Goal: Use online tool/utility: Utilize a website feature to perform a specific function

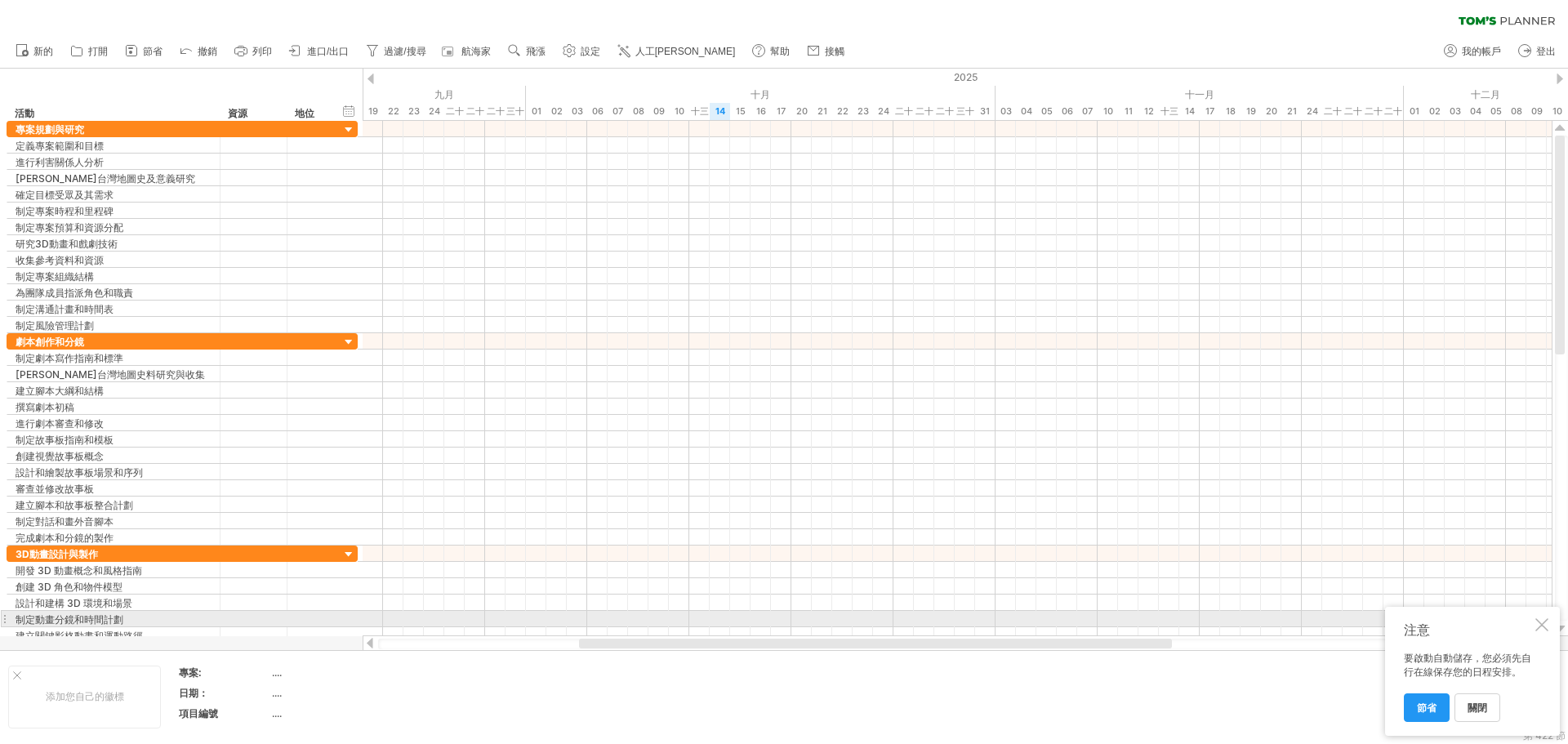
click at [1541, 623] on div at bounding box center [1542, 625] width 13 height 13
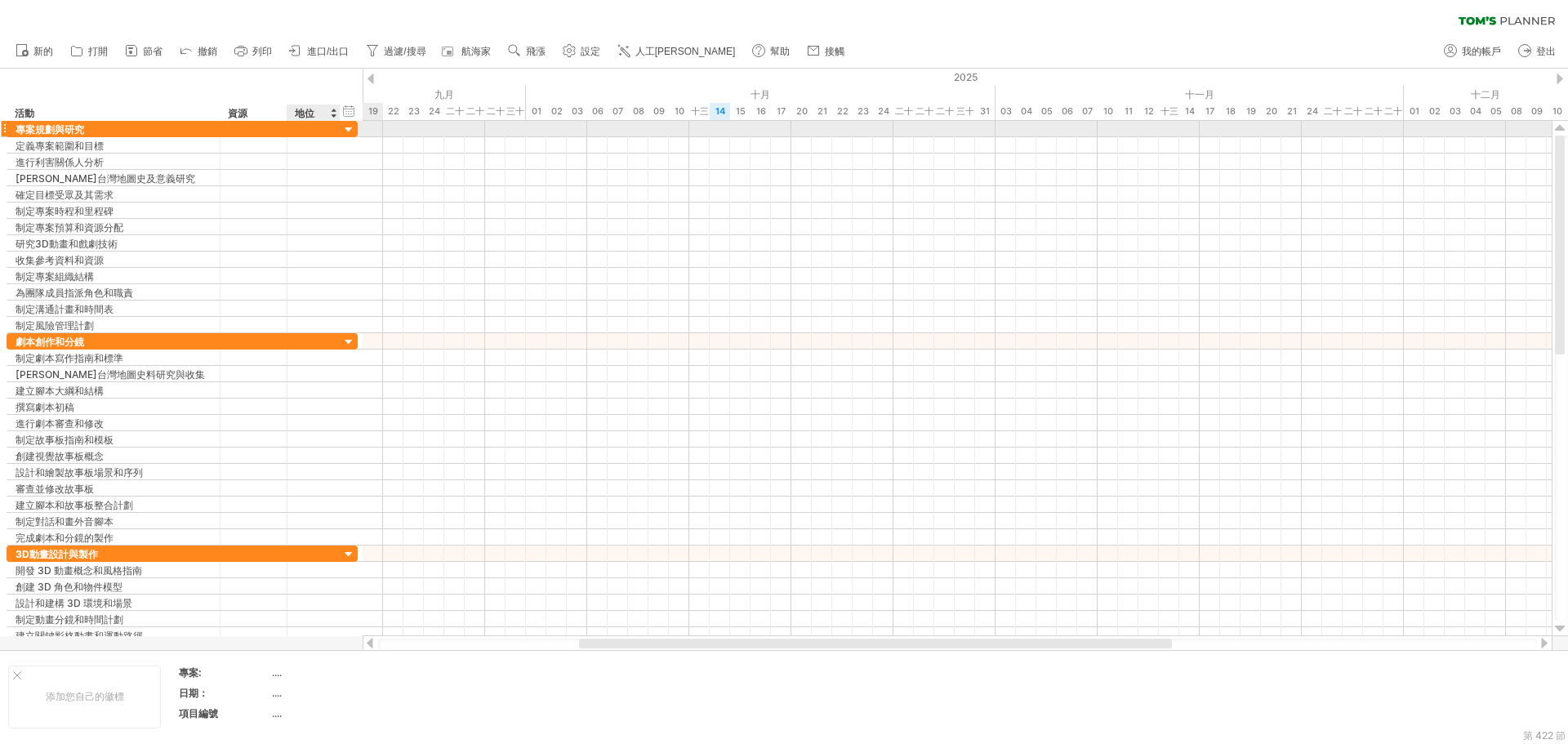
click at [347, 131] on div at bounding box center [349, 130] width 16 height 16
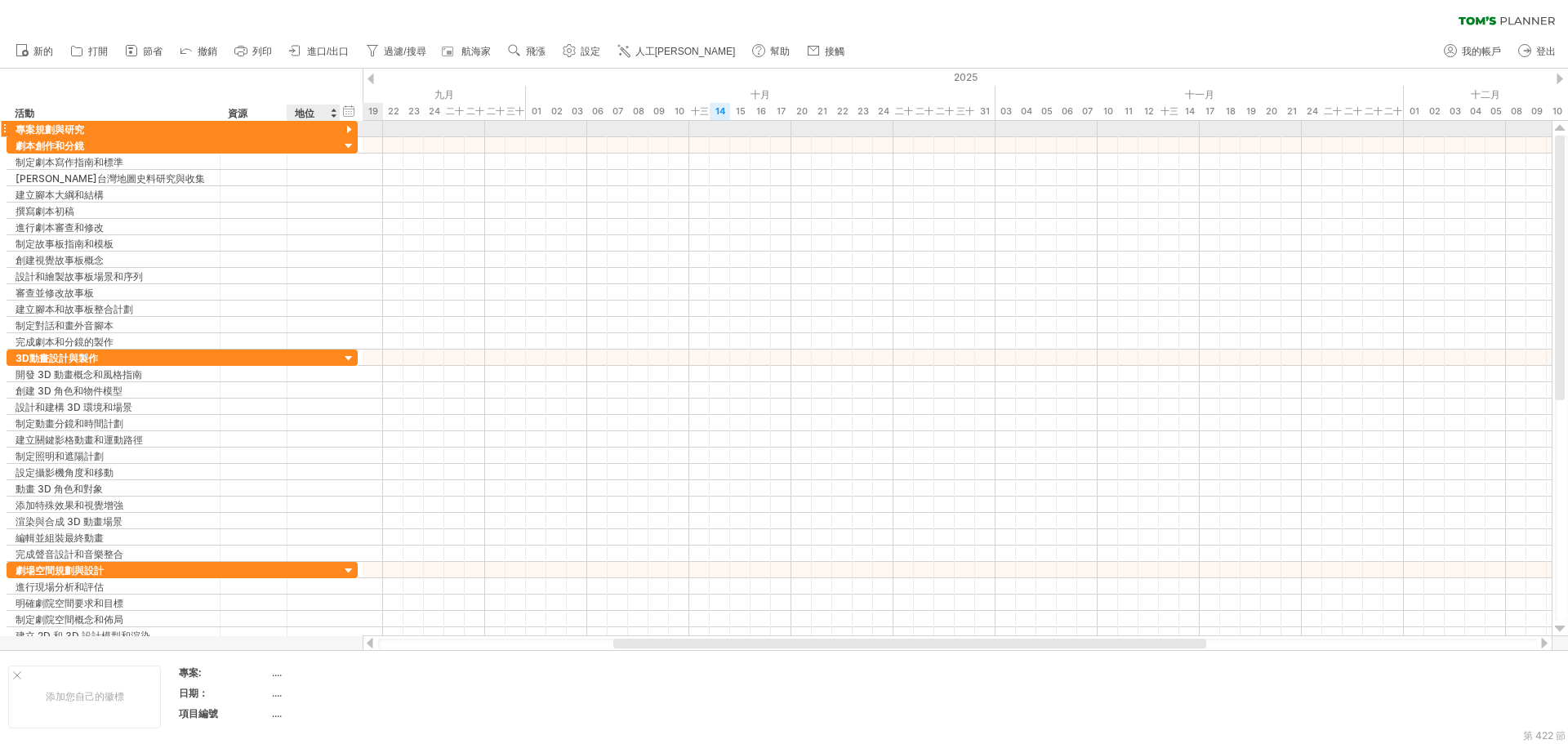
click at [347, 131] on div at bounding box center [349, 130] width 16 height 16
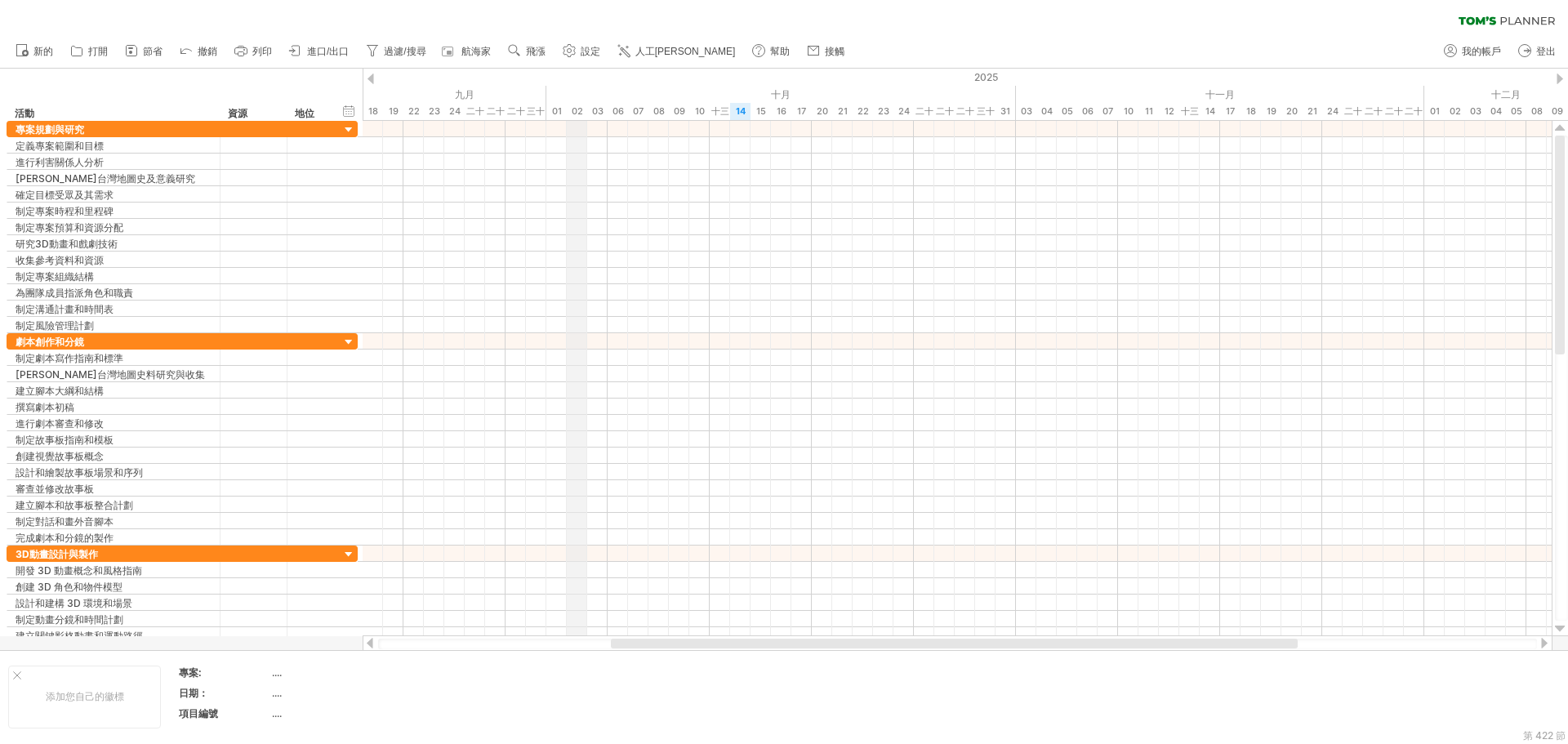
drag, startPoint x: 550, startPoint y: 86, endPoint x: 569, endPoint y: 112, distance: 32.2
click at [558, 115] on font "01" at bounding box center [557, 111] width 10 height 12
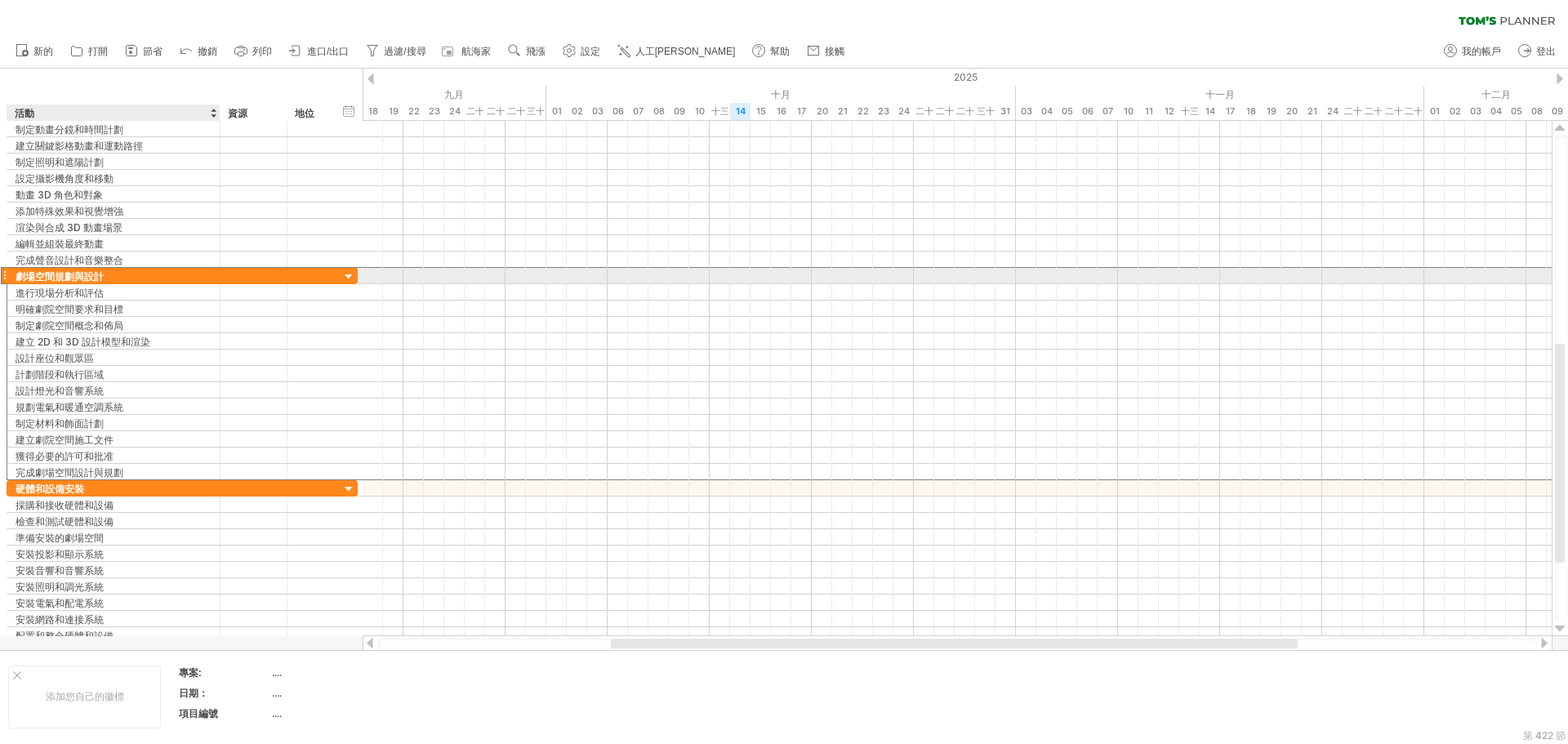
click at [185, 273] on div "劇場空間規劃與設計" at bounding box center [114, 275] width 196 height 16
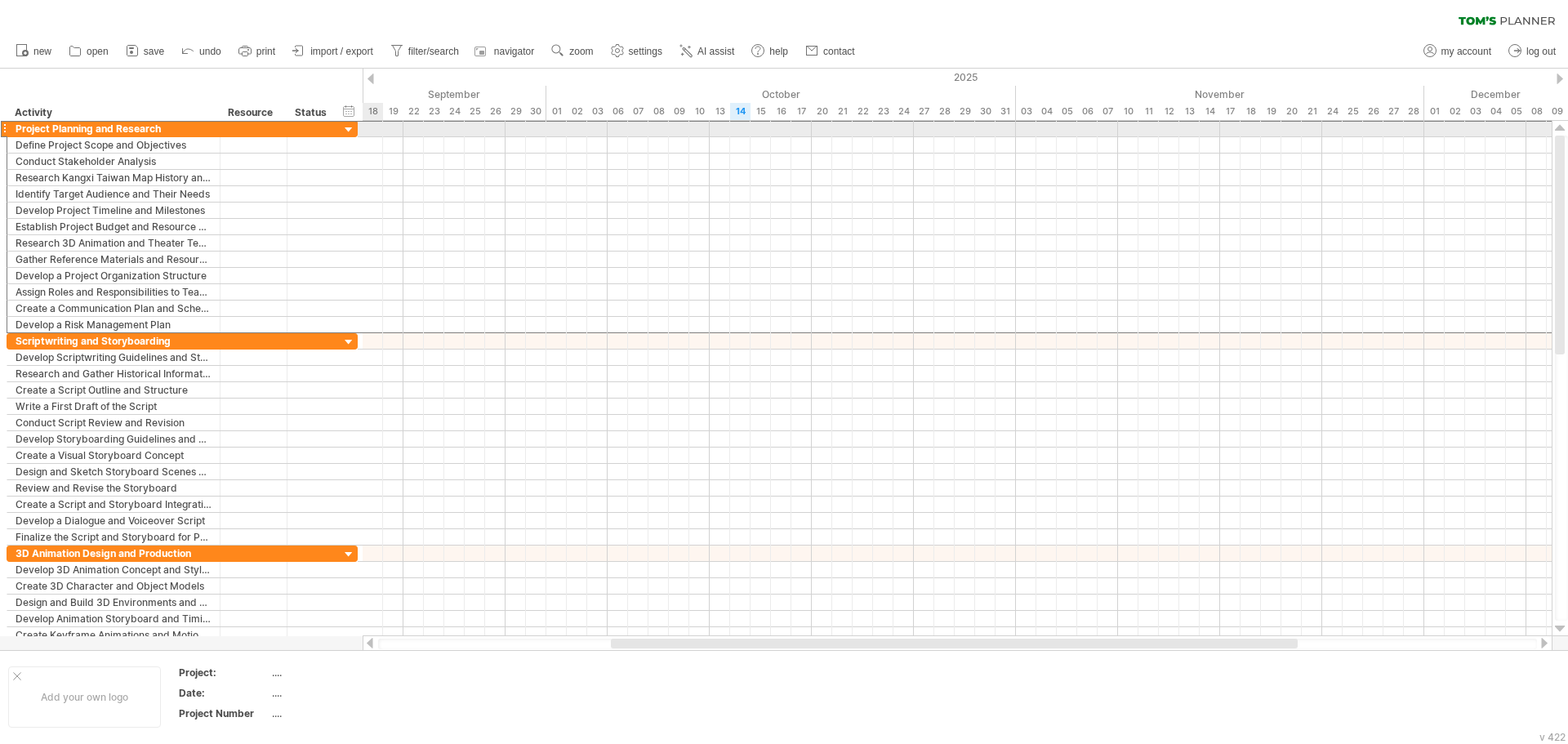
click at [3, 127] on div at bounding box center [4, 128] width 7 height 17
click at [6, 125] on div at bounding box center [4, 128] width 7 height 17
click at [351, 128] on div at bounding box center [349, 130] width 16 height 16
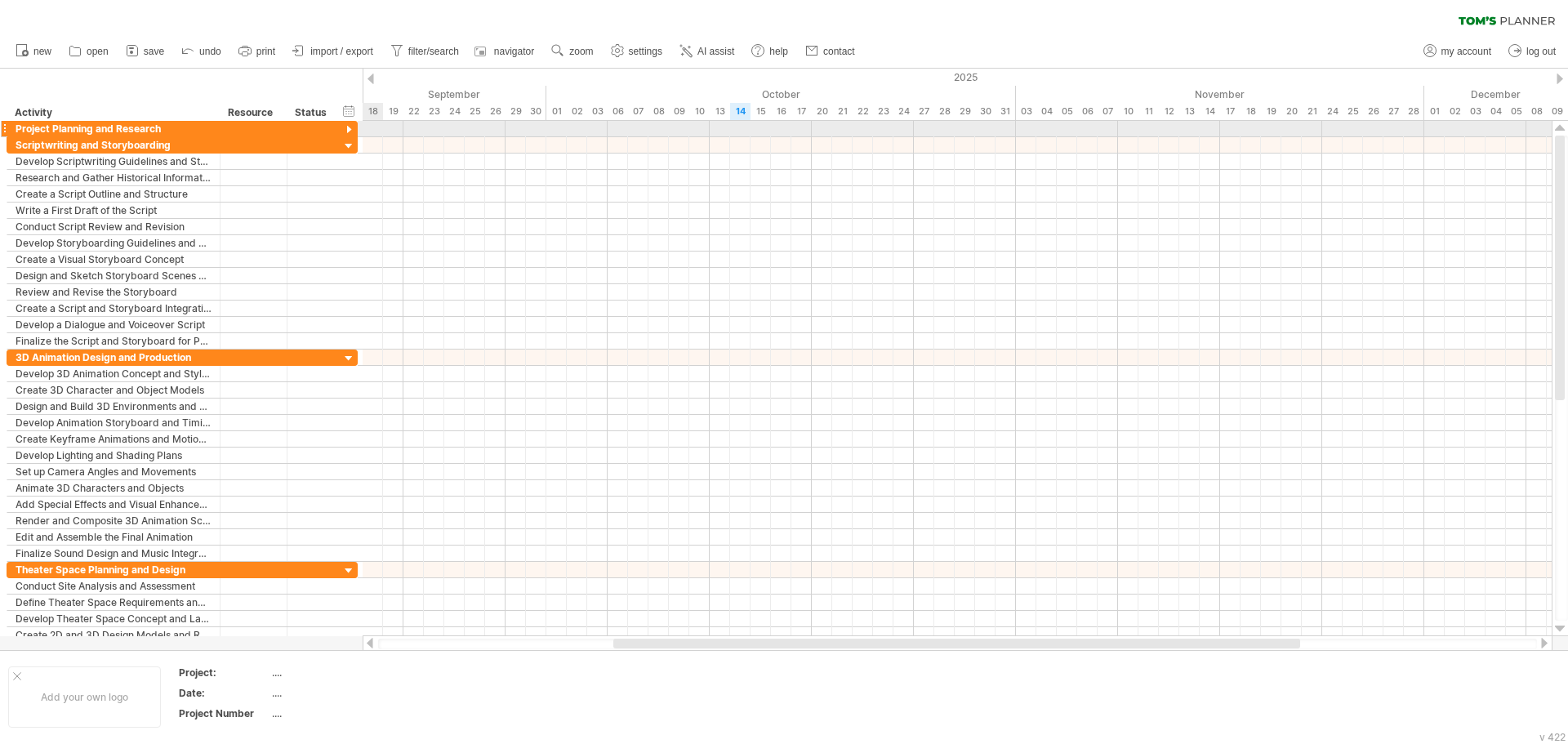
click at [351, 128] on div at bounding box center [349, 130] width 16 height 16
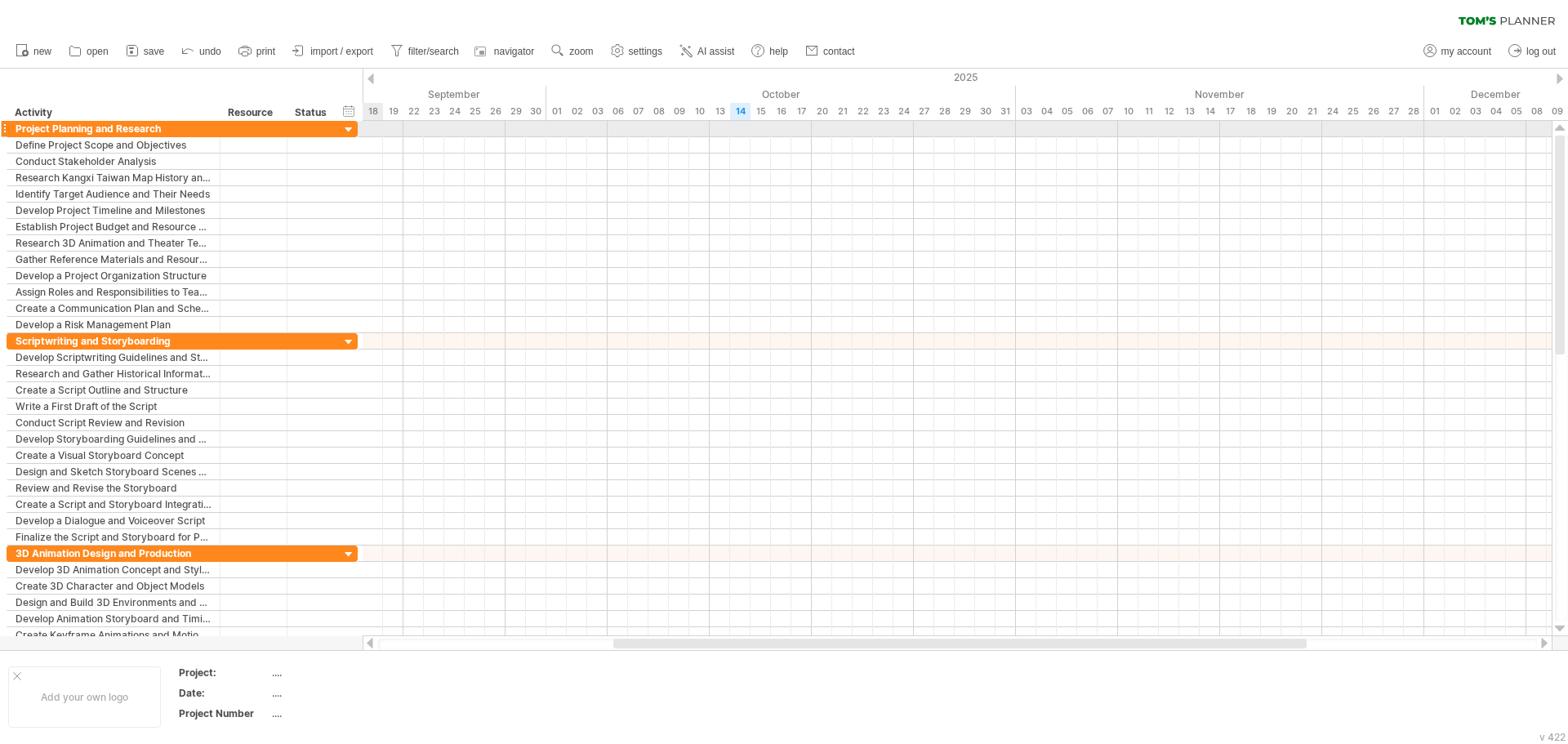
click at [351, 128] on div at bounding box center [349, 130] width 16 height 16
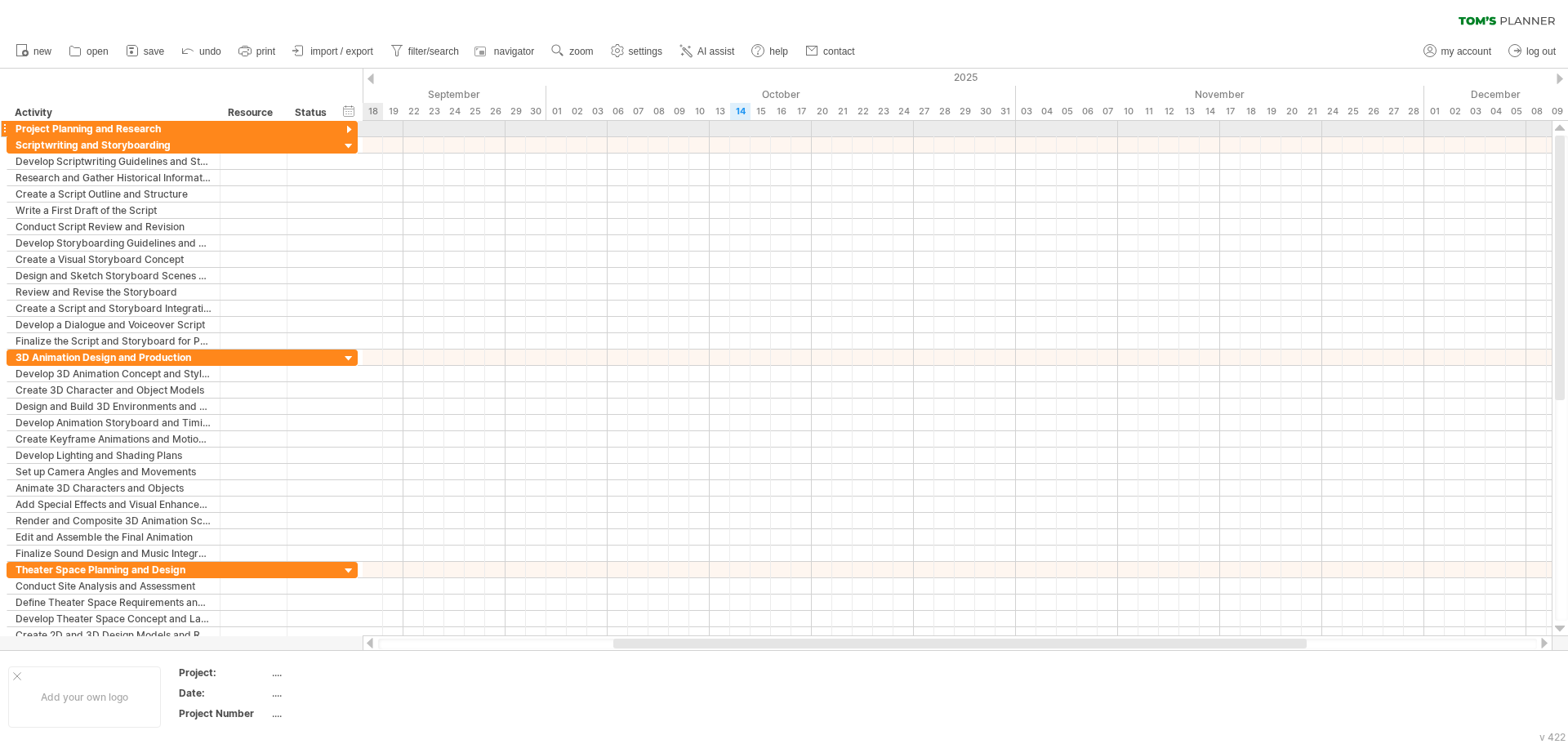
click at [351, 128] on div at bounding box center [349, 130] width 16 height 16
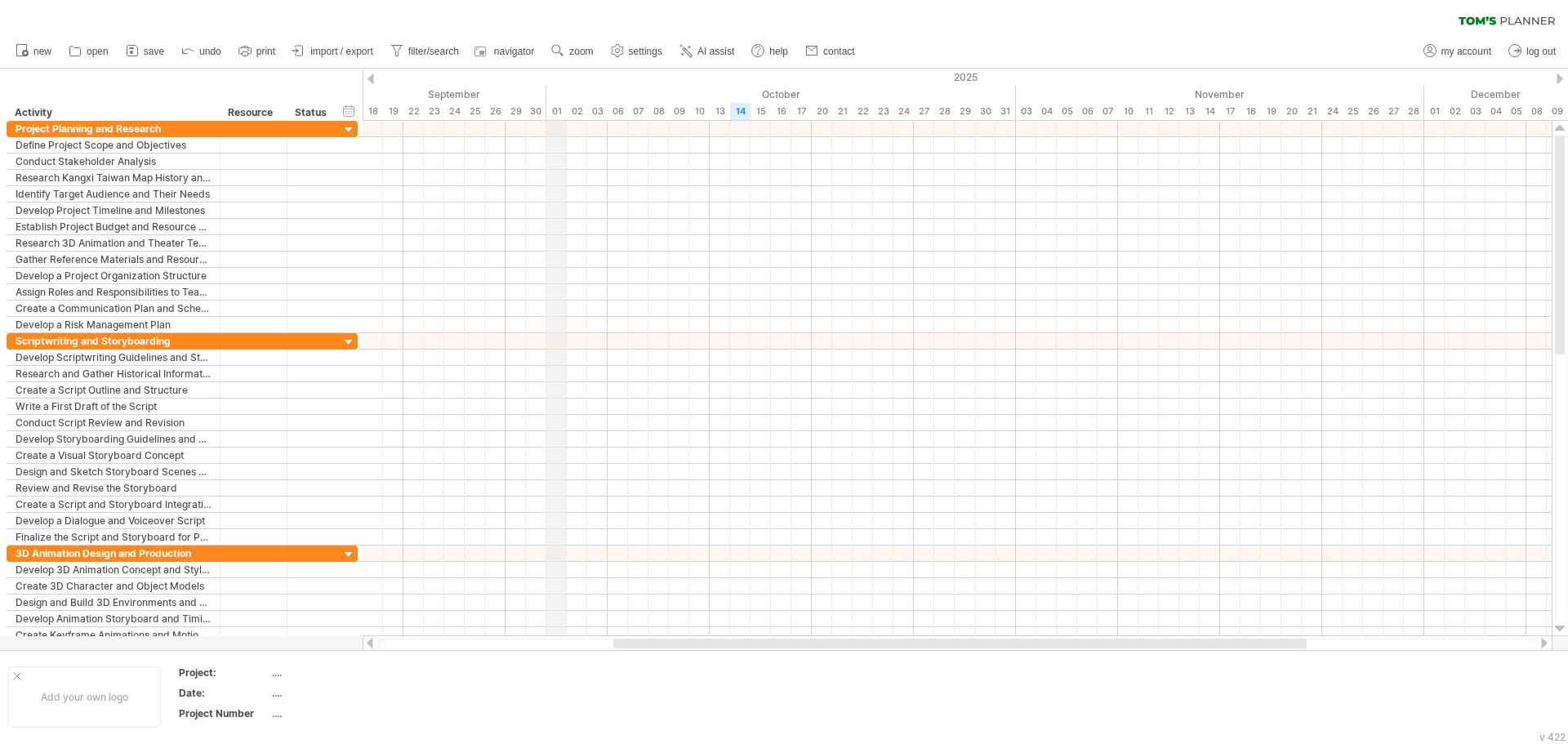
click at [551, 100] on div "October" at bounding box center [781, 94] width 469 height 17
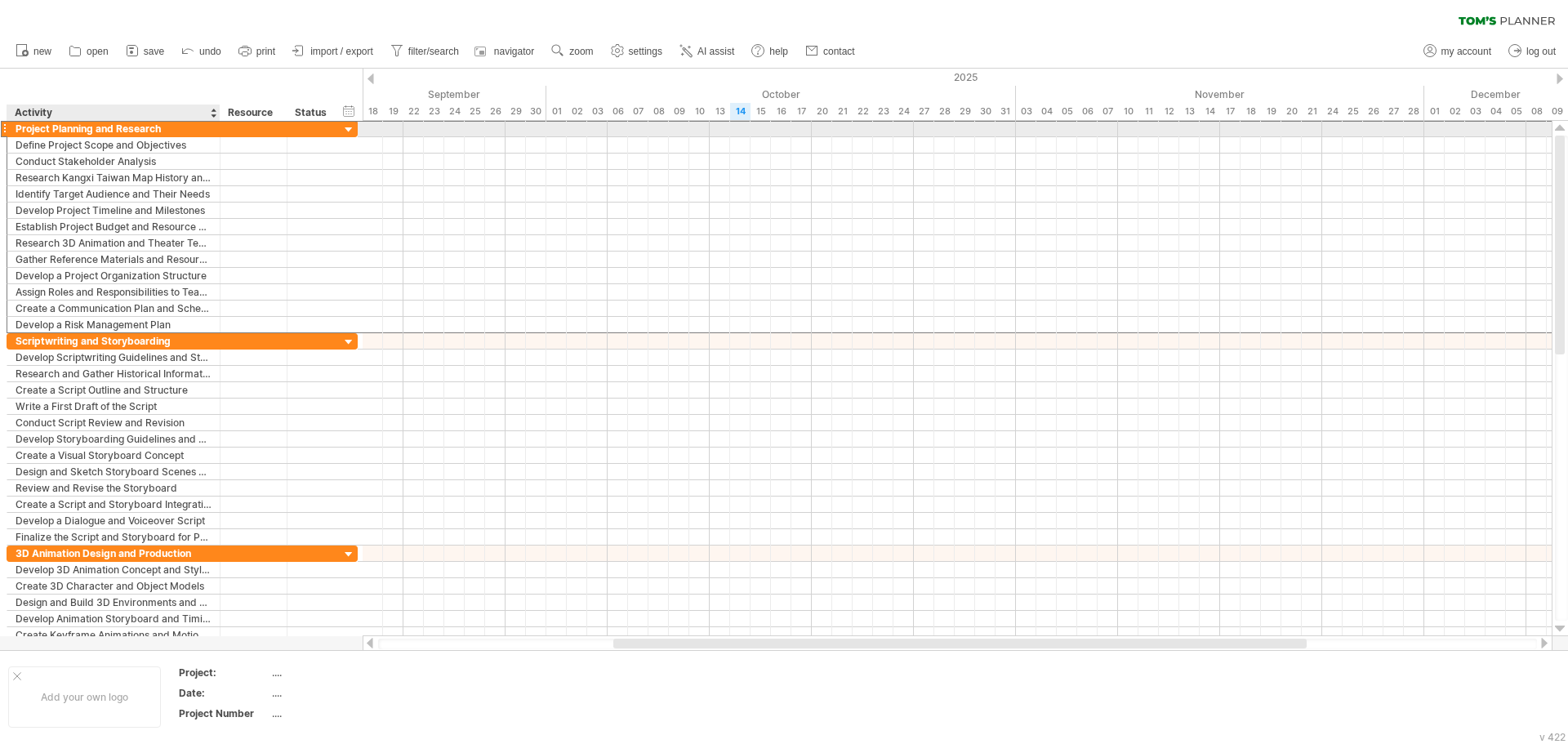
click at [85, 129] on div "Project Planning and Research" at bounding box center [114, 128] width 196 height 16
click at [90, 129] on input "**********" at bounding box center [114, 128] width 196 height 16
drag, startPoint x: 161, startPoint y: 127, endPoint x: 0, endPoint y: 133, distance: 161.1
click at [0, 133] on div "**********" at bounding box center [179, 382] width 358 height 523
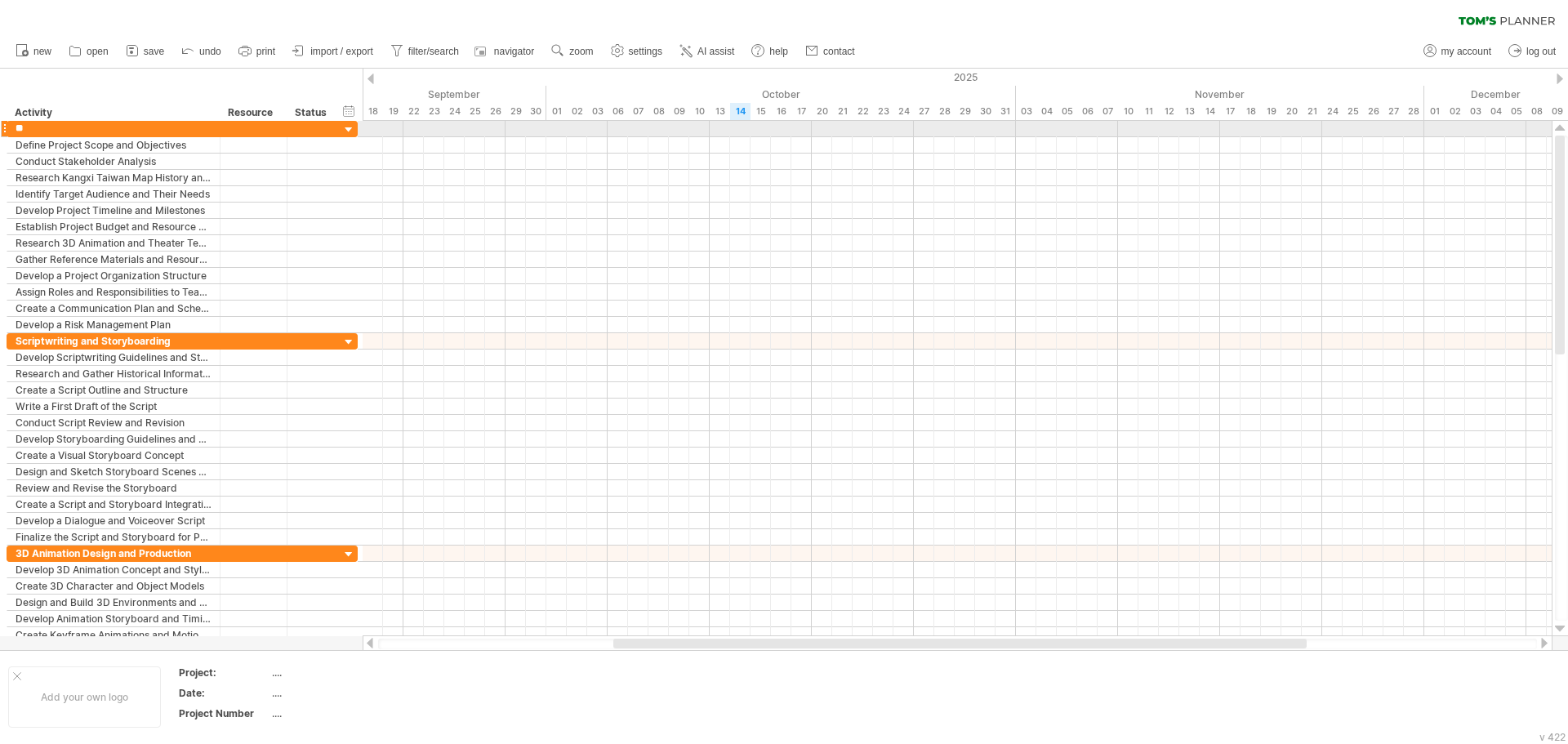
type input "*"
type input "*******"
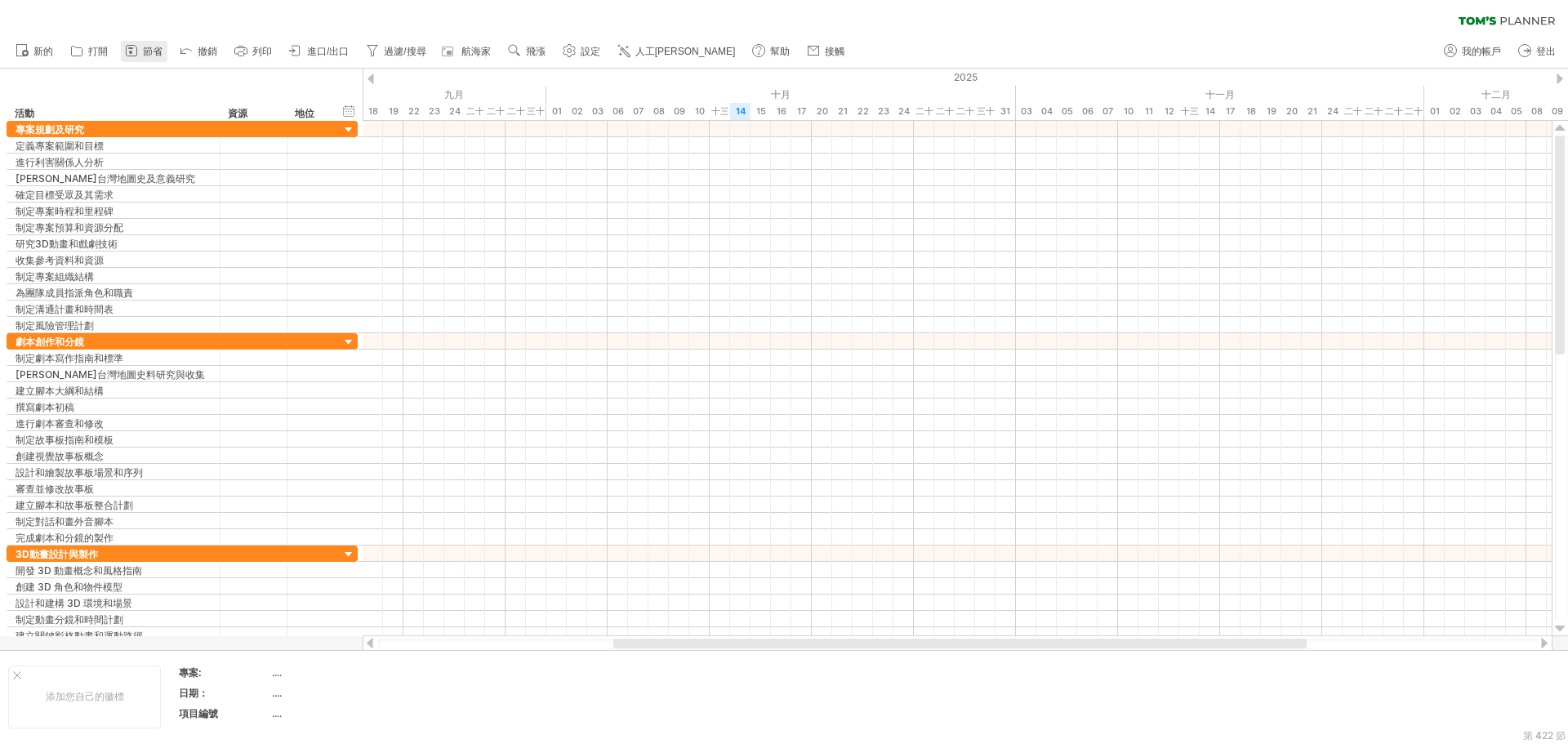
click at [150, 46] on font "節省" at bounding box center [153, 52] width 20 height 12
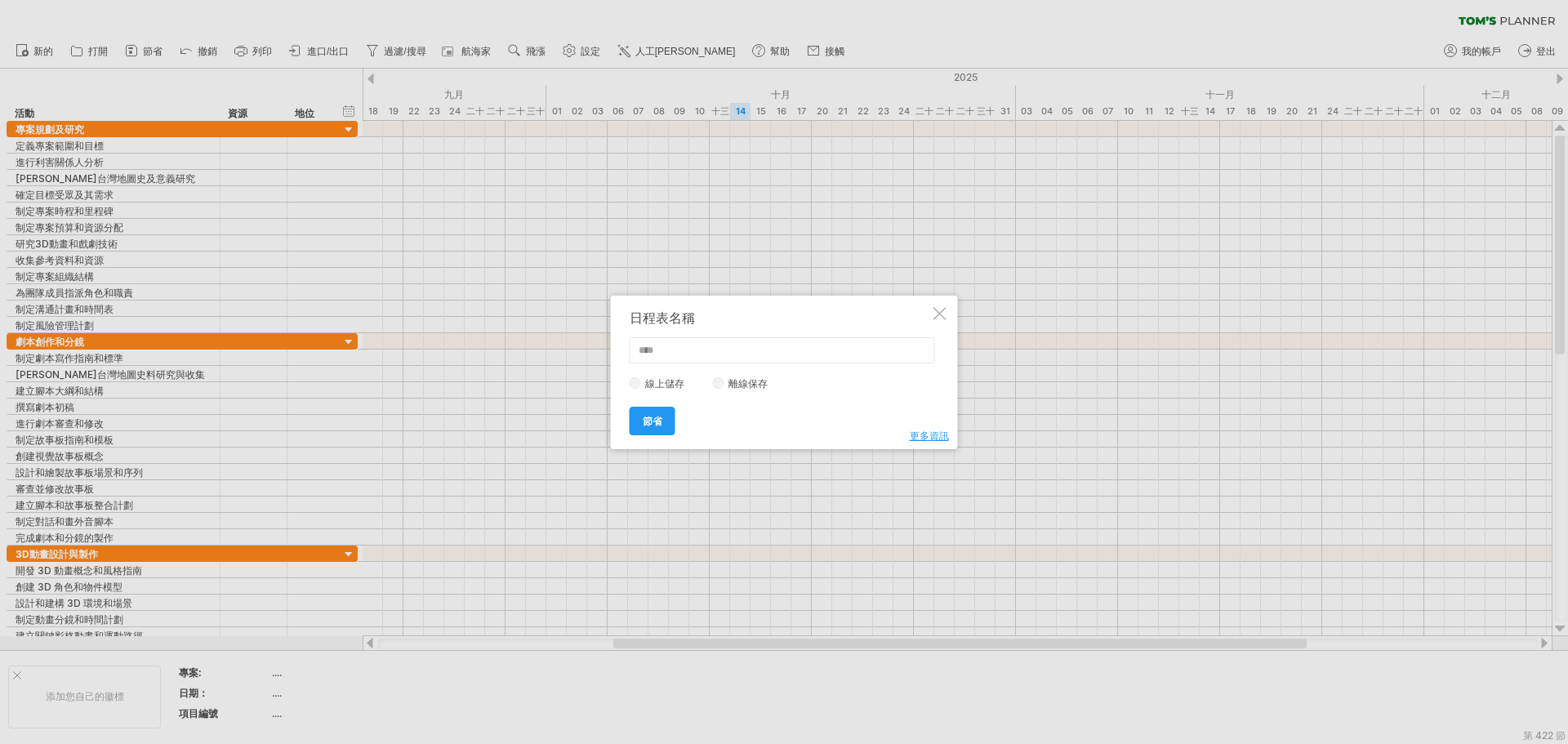
click at [939, 319] on div at bounding box center [940, 314] width 13 height 13
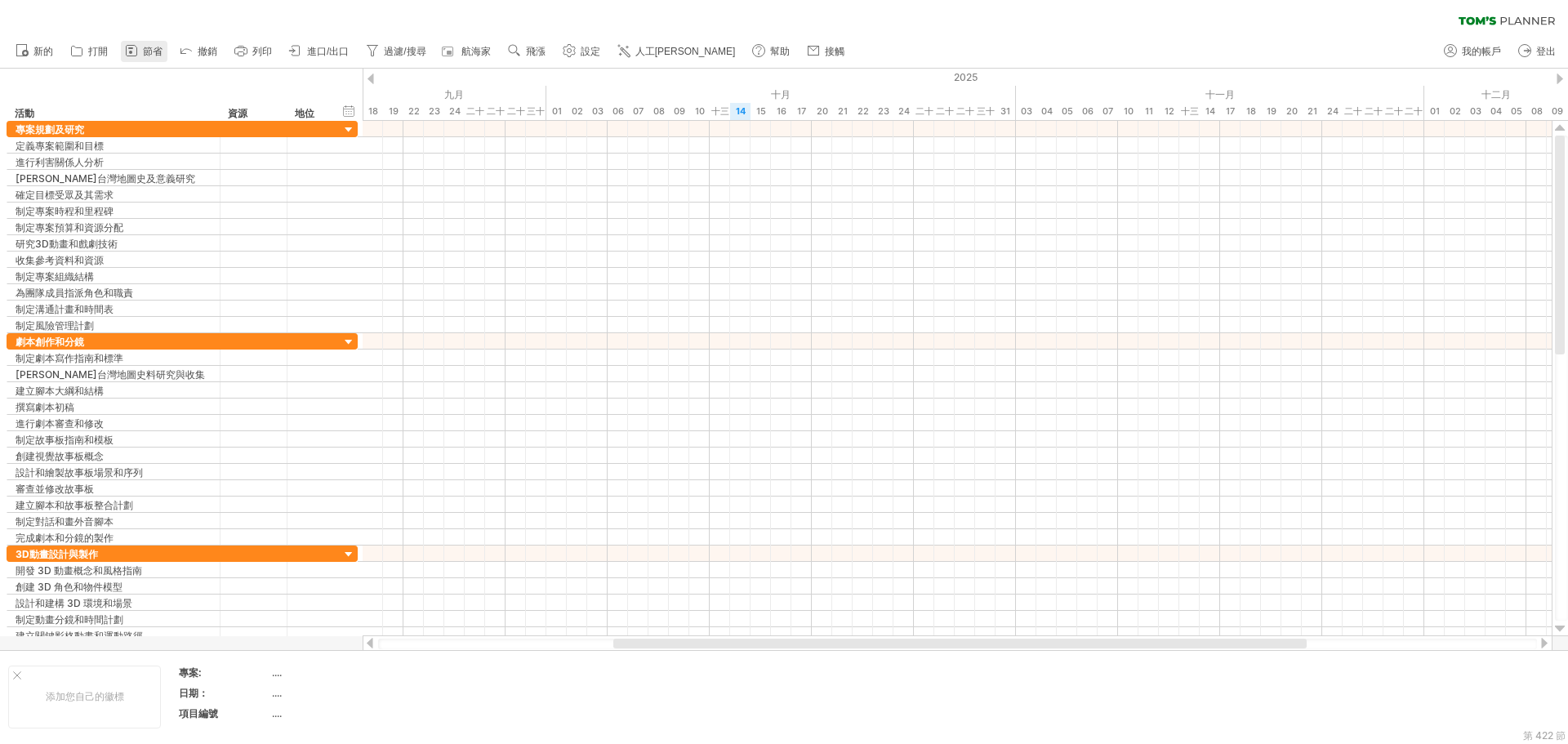
click at [141, 53] on link "節省" at bounding box center [144, 52] width 47 height 21
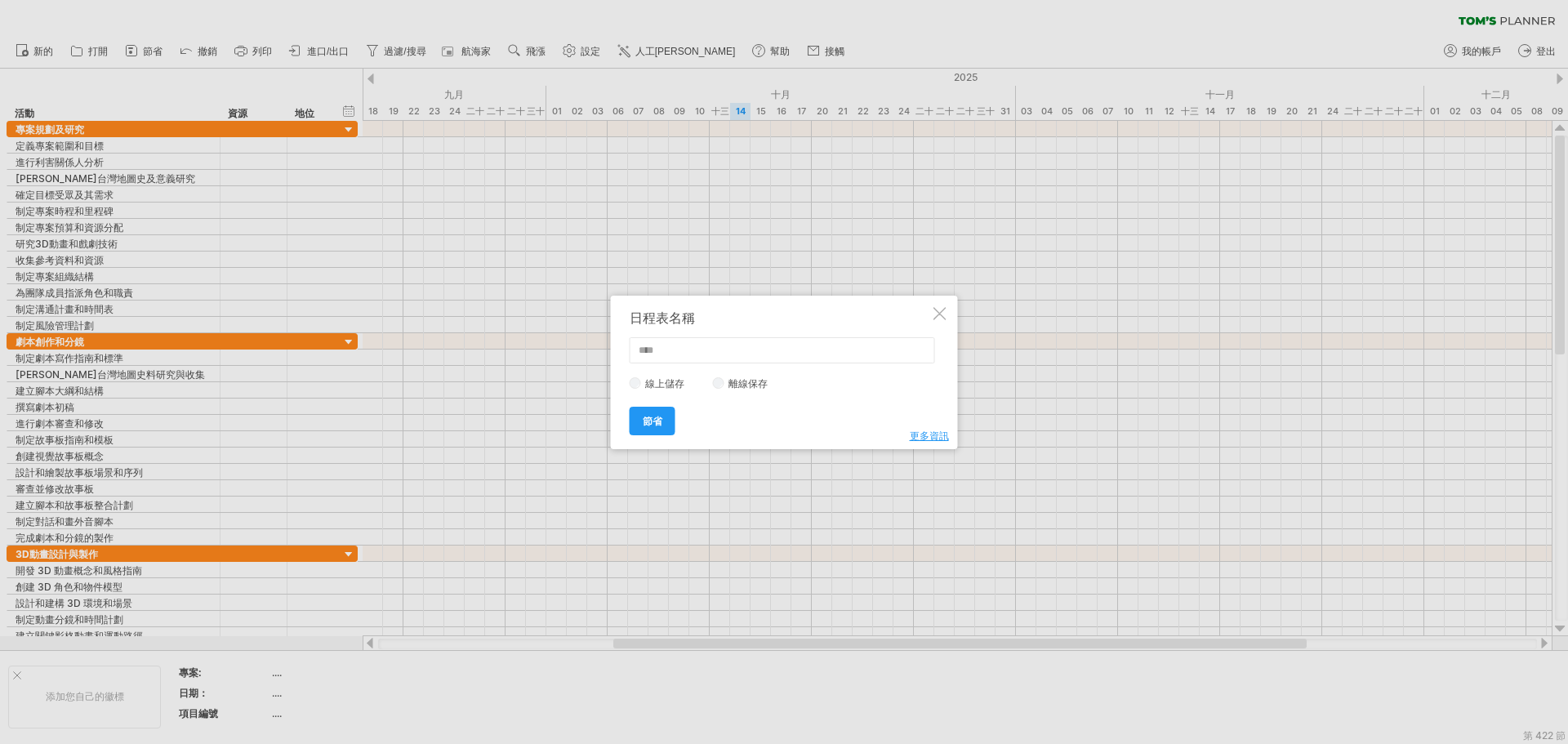
click at [933, 314] on div at bounding box center [940, 314] width 13 height 13
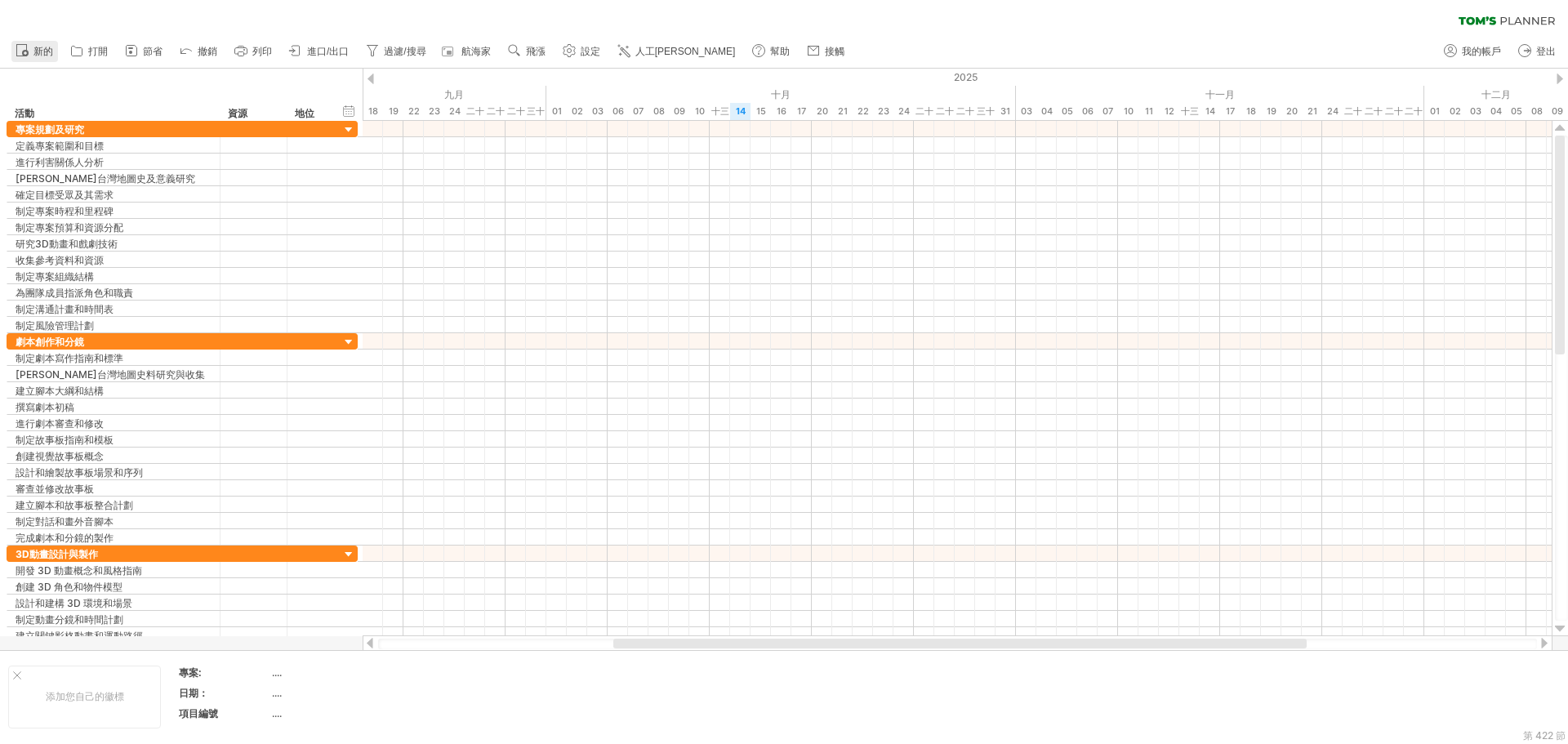
click at [38, 51] on font "新的" at bounding box center [44, 52] width 20 height 12
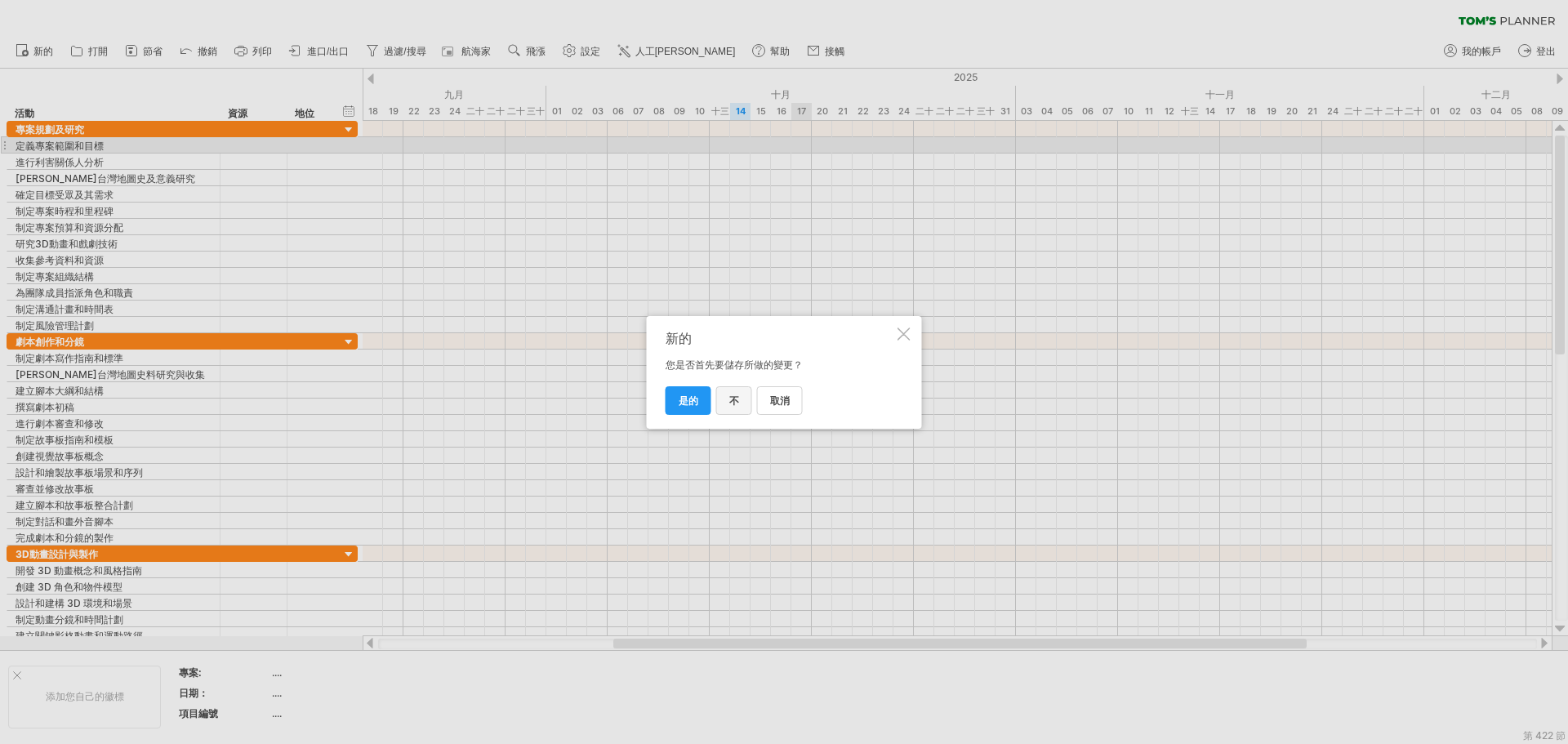
click at [733, 404] on font "不" at bounding box center [734, 400] width 10 height 12
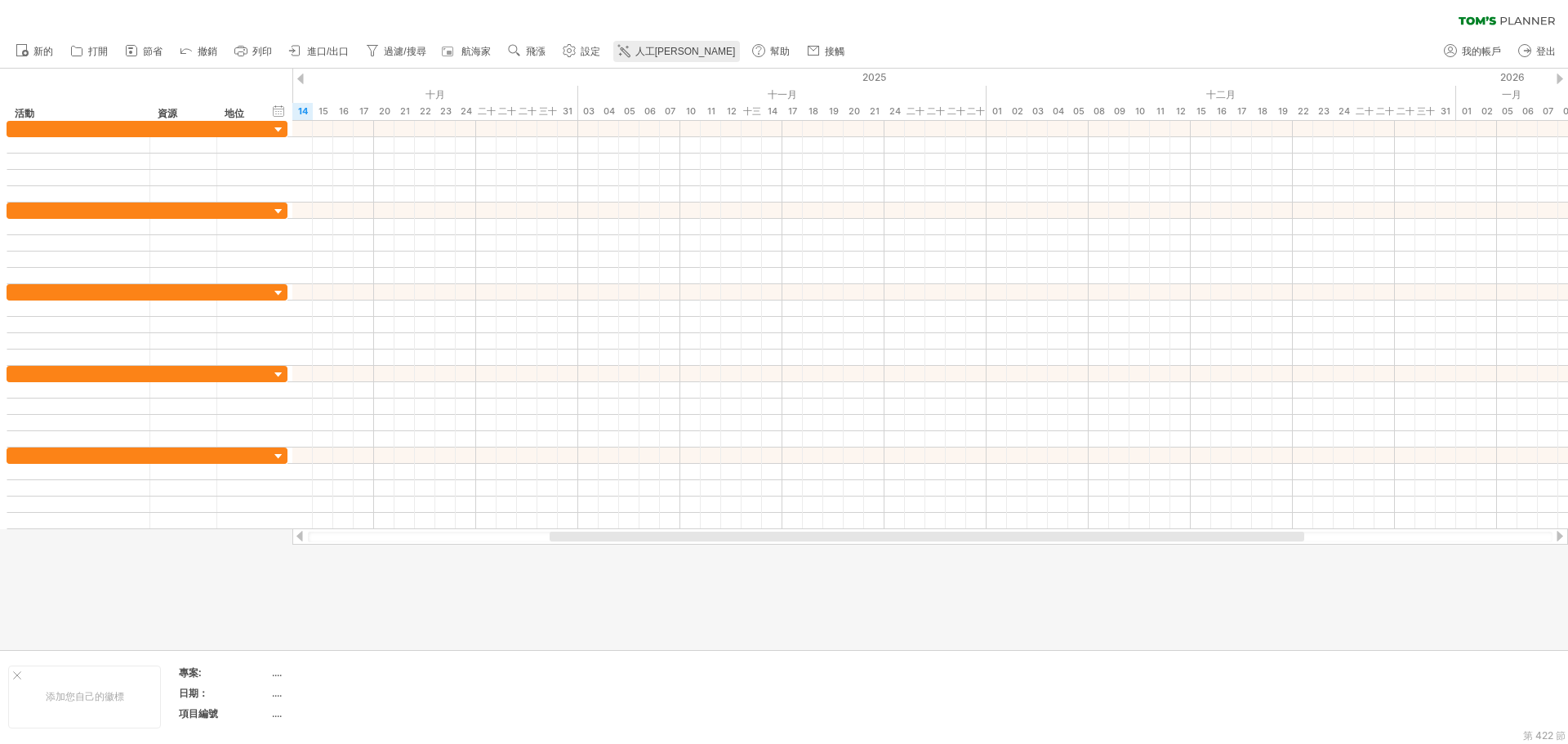
click at [639, 53] on font "人工[PERSON_NAME]" at bounding box center [686, 52] width 100 height 12
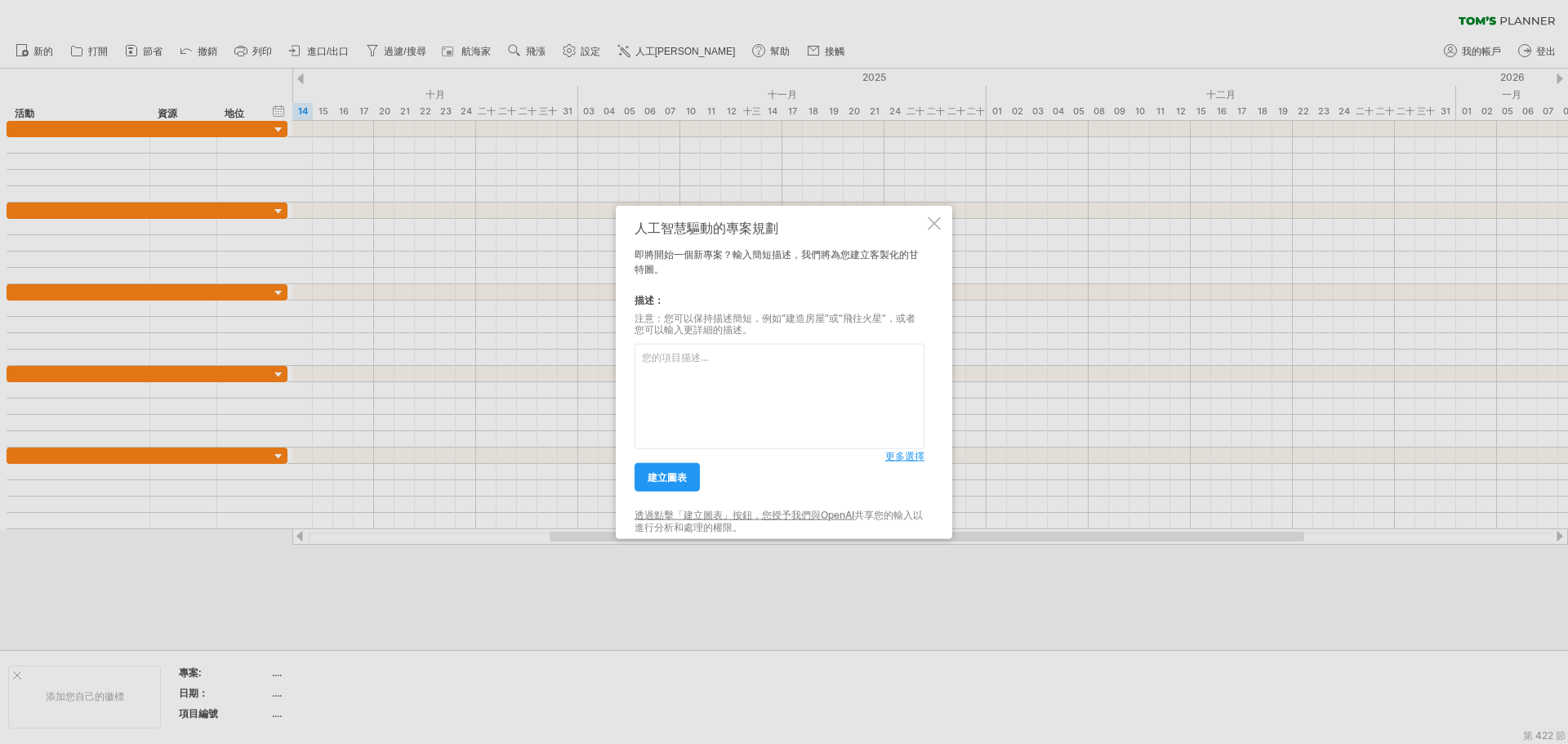
type textarea "109775242951207673"
drag, startPoint x: 782, startPoint y: 365, endPoint x: 584, endPoint y: 371, distance: 198.1
click at [554, 365] on div "嘗試造訪 [DOMAIN_NAME] 再次連接... 0% 清除過濾器 新的" at bounding box center [784, 372] width 1568 height 744
click at [703, 370] on textarea at bounding box center [779, 397] width 290 height 105
paste textarea "loremip 「dolorsitametconsec」 adipi e、sedd eiusmodtemporincididun，utlabor、et d、m…"
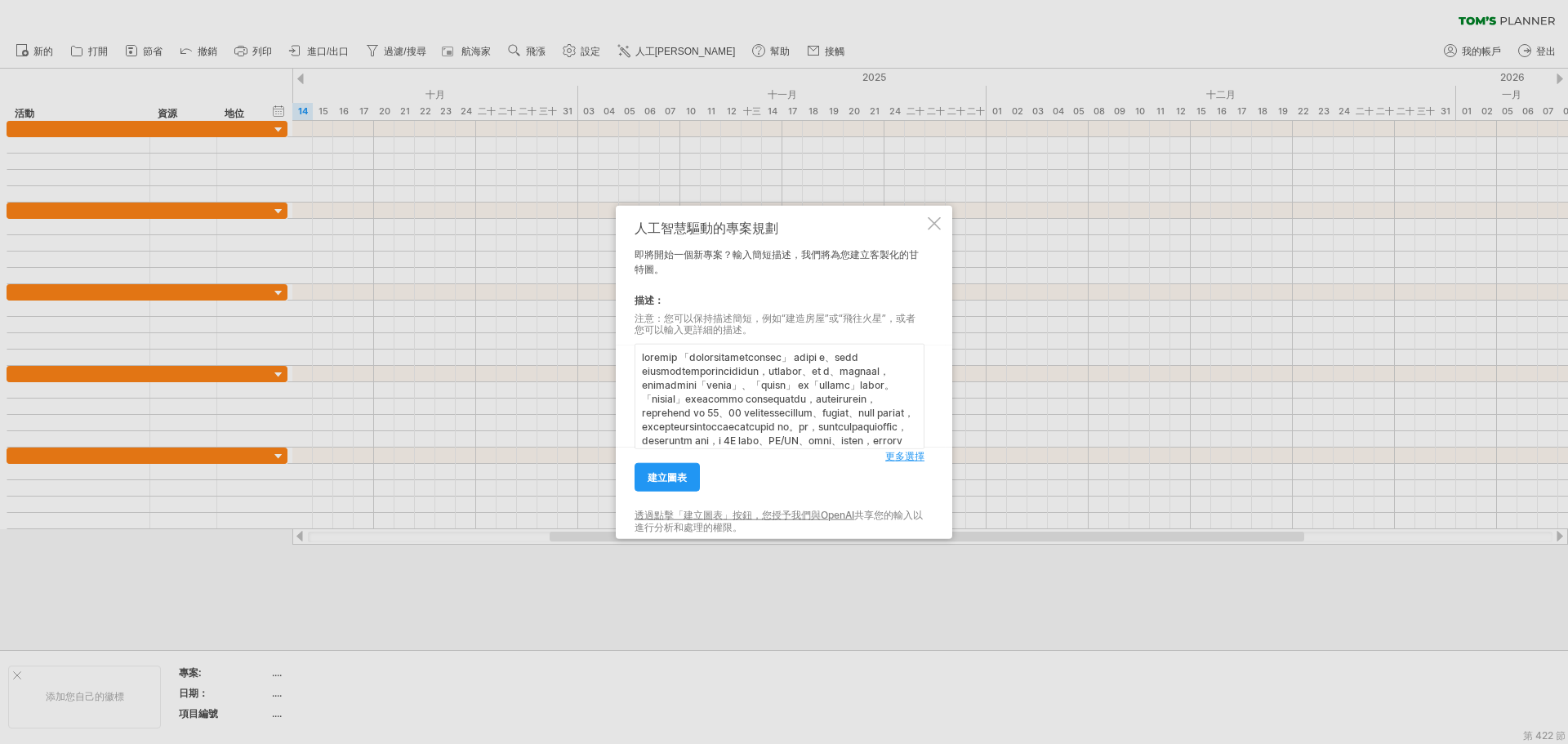
scroll to position [2220, 0]
type textarea "loremip 「dolorsitametconsec」 adipi e、sedd eiusmodtemporincididun，utlabor、et d、m…"
click at [677, 481] on font "建立圖表" at bounding box center [668, 477] width 40 height 12
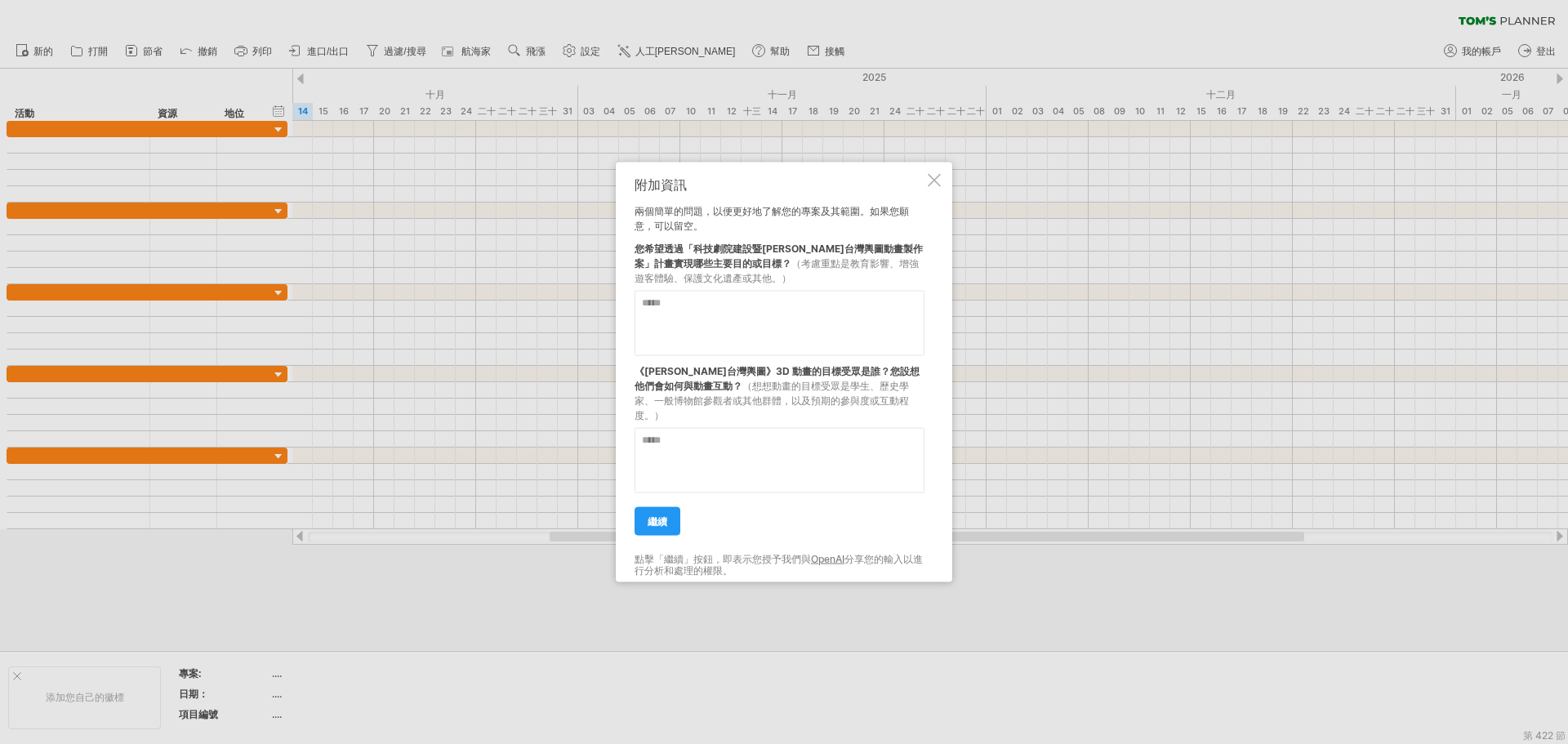
click at [728, 330] on textarea at bounding box center [779, 322] width 290 height 65
paste textarea "**********"
drag, startPoint x: 644, startPoint y: 310, endPoint x: 821, endPoint y: 382, distance: 191.1
click at [821, 382] on div "**********" at bounding box center [779, 371] width 290 height 391
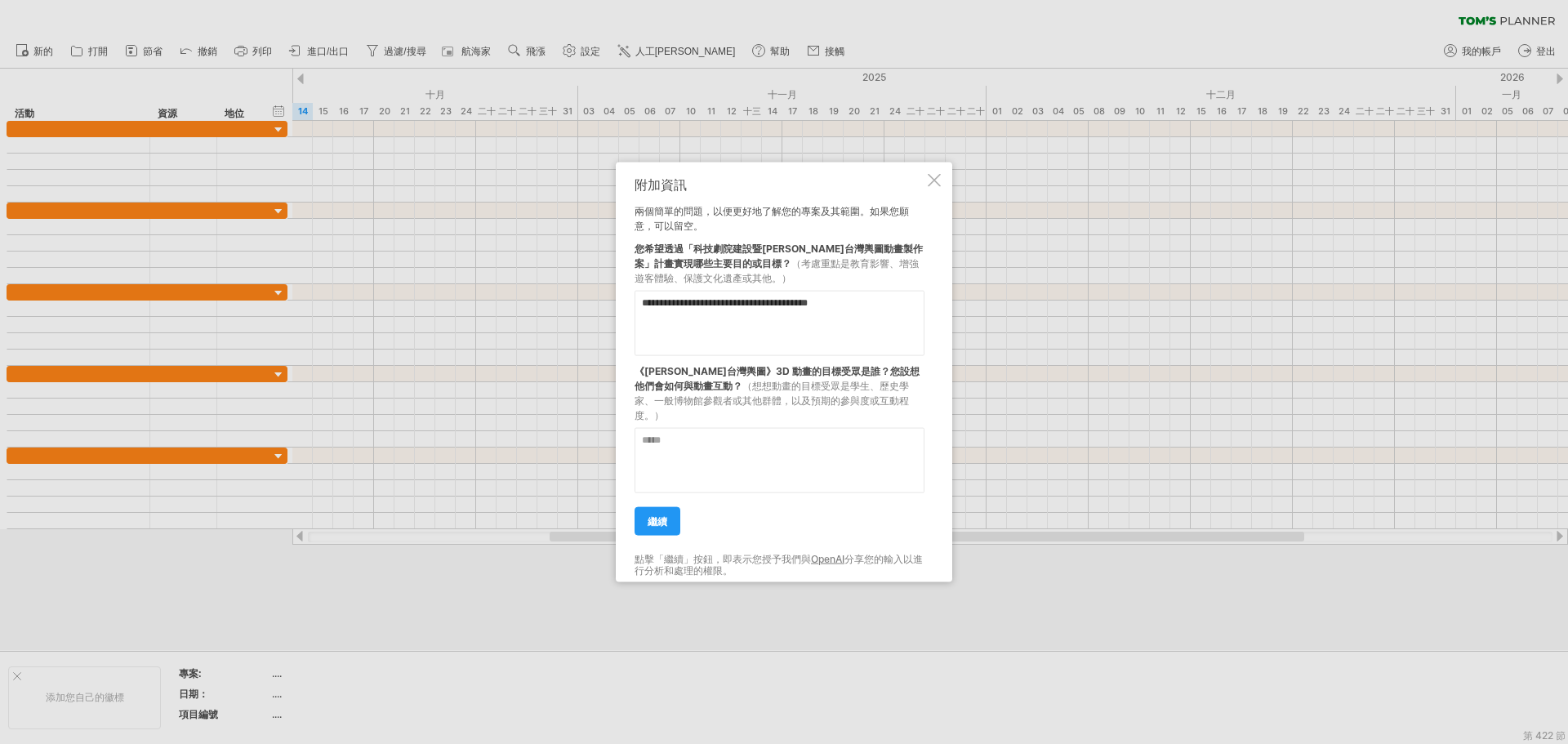
scroll to position [0, 0]
type textarea "**********"
click at [679, 452] on textarea at bounding box center [779, 459] width 290 height 65
type textarea "****"
click at [657, 514] on font "繼續" at bounding box center [658, 520] width 20 height 12
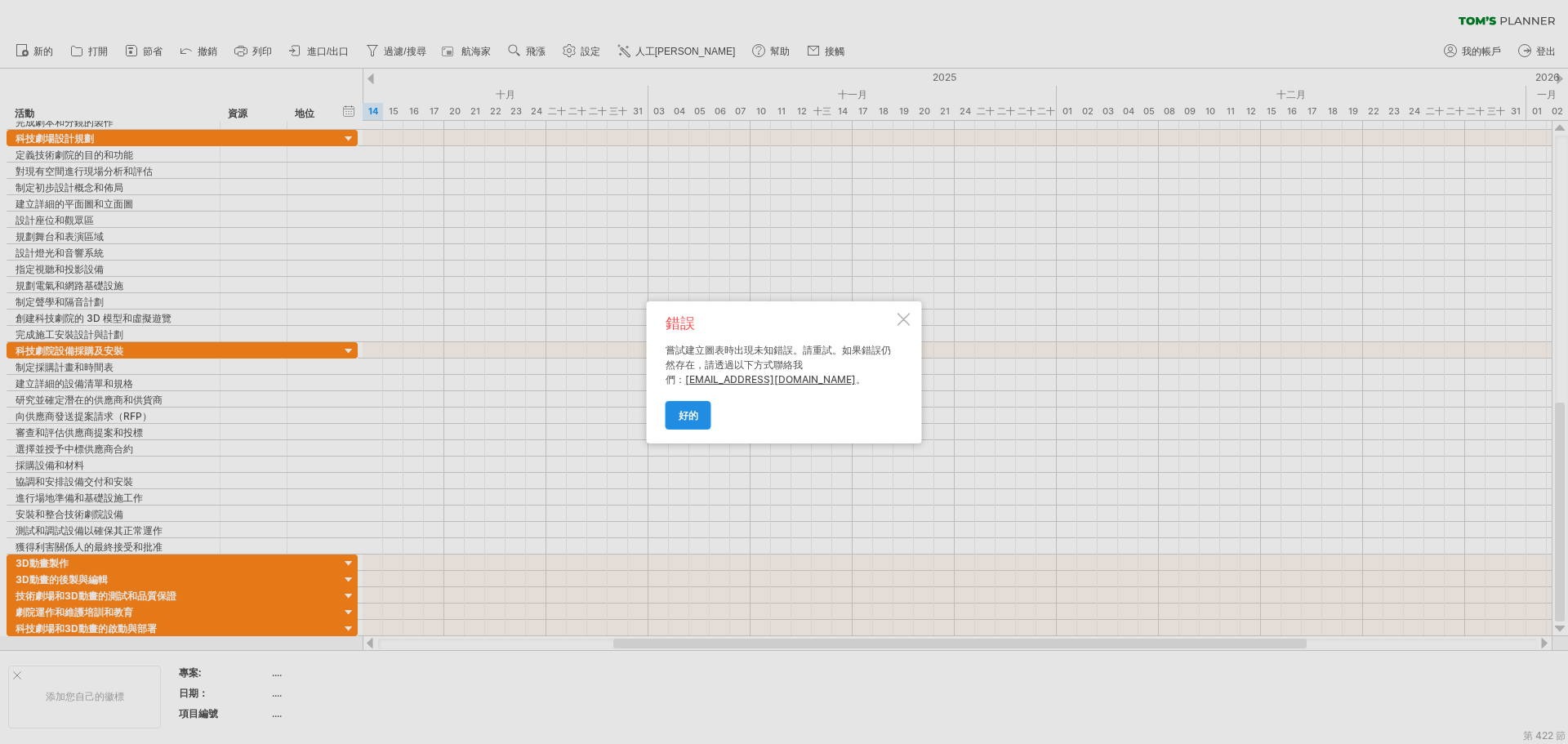
click at [691, 423] on link "好的" at bounding box center [688, 415] width 46 height 29
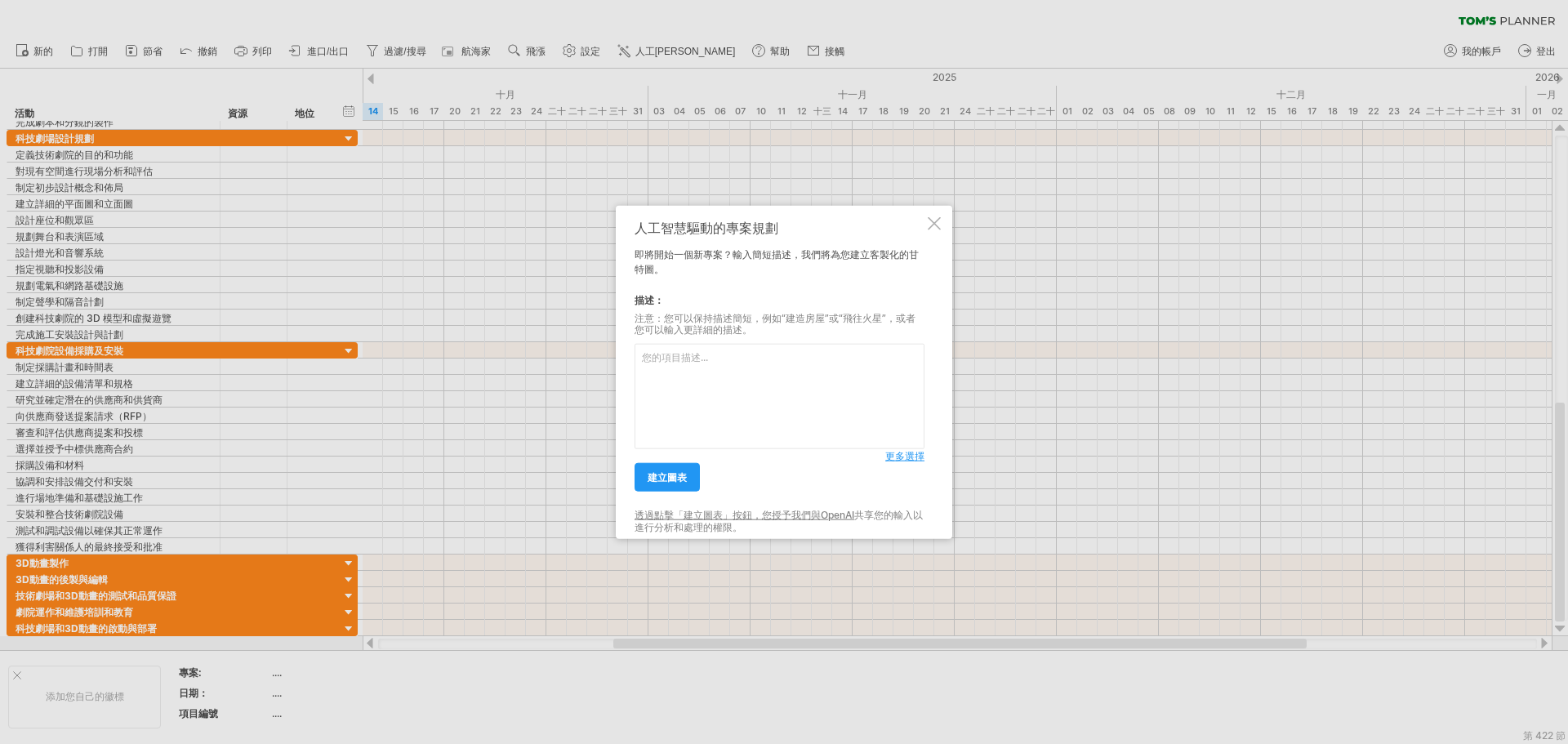
click at [751, 374] on textarea at bounding box center [779, 397] width 290 height 105
paste textarea "前製階段 (Pre-production) In Scope： [PERSON_NAME]《臺灣輿圖》資料蒐集、數位化研究與考證 劇本撰寫、分鏡設計與藝術風格…"
type textarea "前製階段 (Pre-production) In Scope： [PERSON_NAME]《臺灣輿圖》資料蒐集、數位化研究與考證 劇本撰寫、分鏡設計與藝術風格…"
click at [673, 481] on font "建立圖表" at bounding box center [668, 477] width 40 height 12
